Goal: Check status: Check status

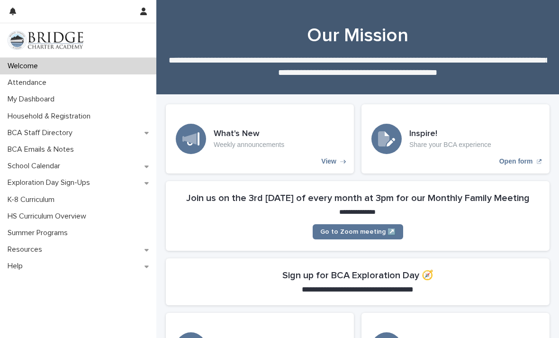
click at [30, 82] on p "Attendance" at bounding box center [29, 82] width 50 height 9
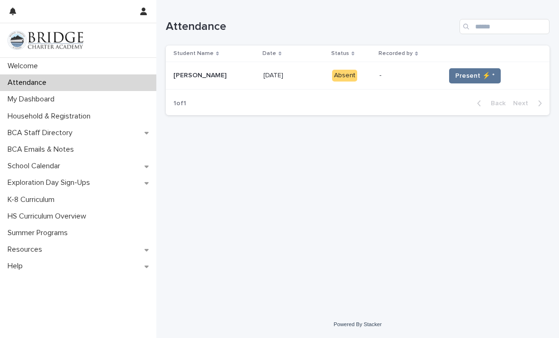
click at [471, 76] on span "Present ⚡ *" at bounding box center [474, 75] width 39 height 9
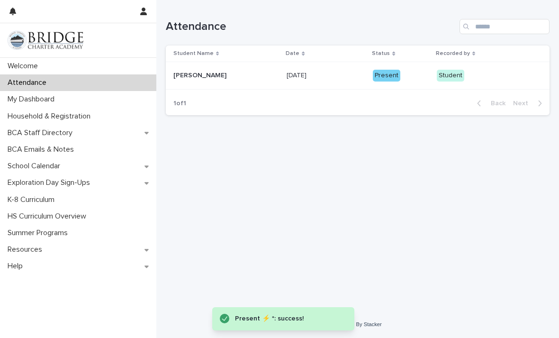
click at [386, 80] on div "Present" at bounding box center [386, 76] width 27 height 12
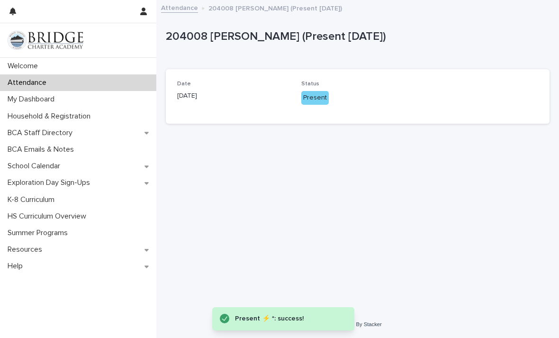
click at [376, 77] on div "Date [DATE] Status Present" at bounding box center [358, 96] width 384 height 55
